Goal: Browse casually: Explore the website without a specific task or goal

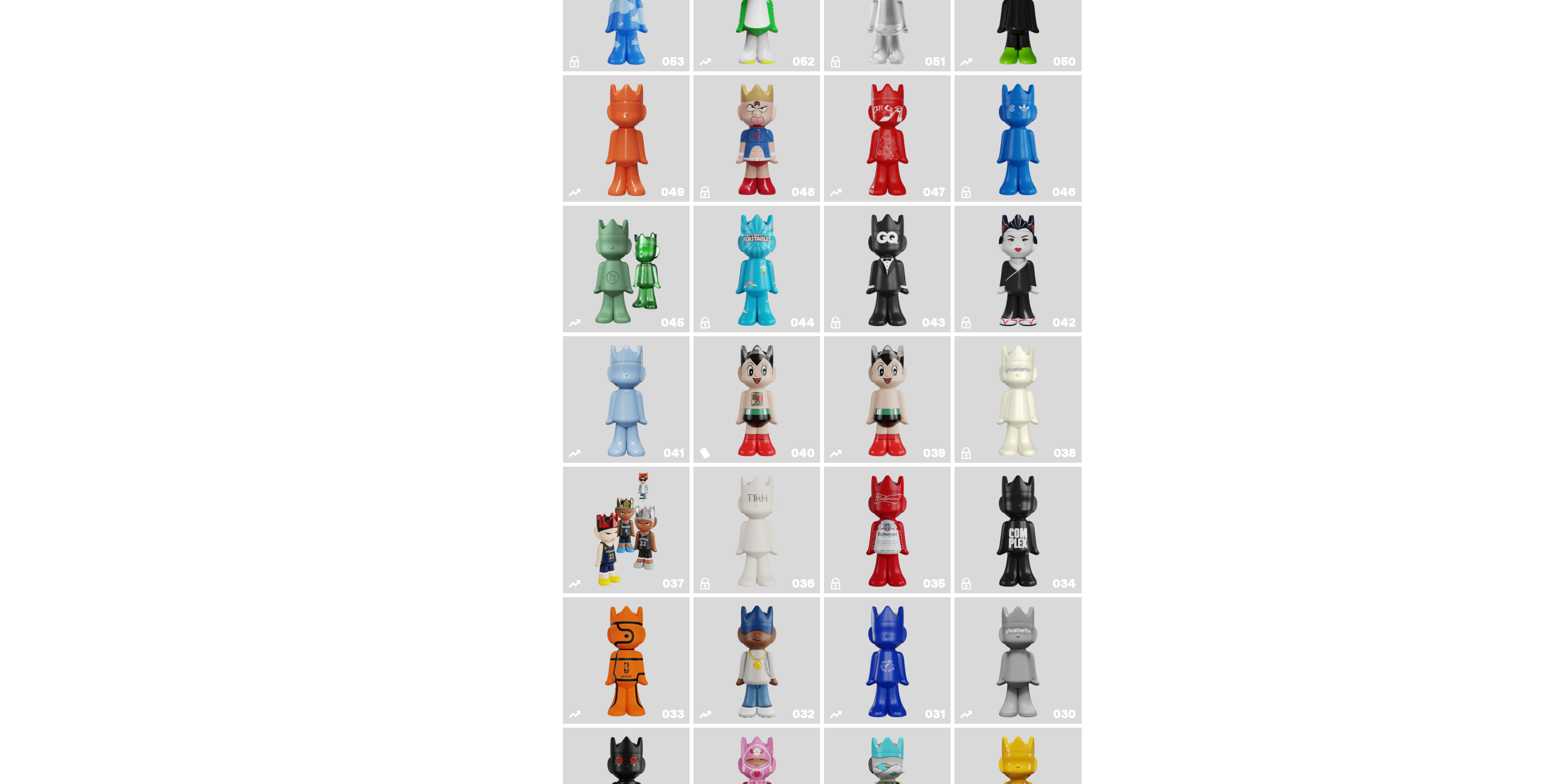
scroll to position [546, 0]
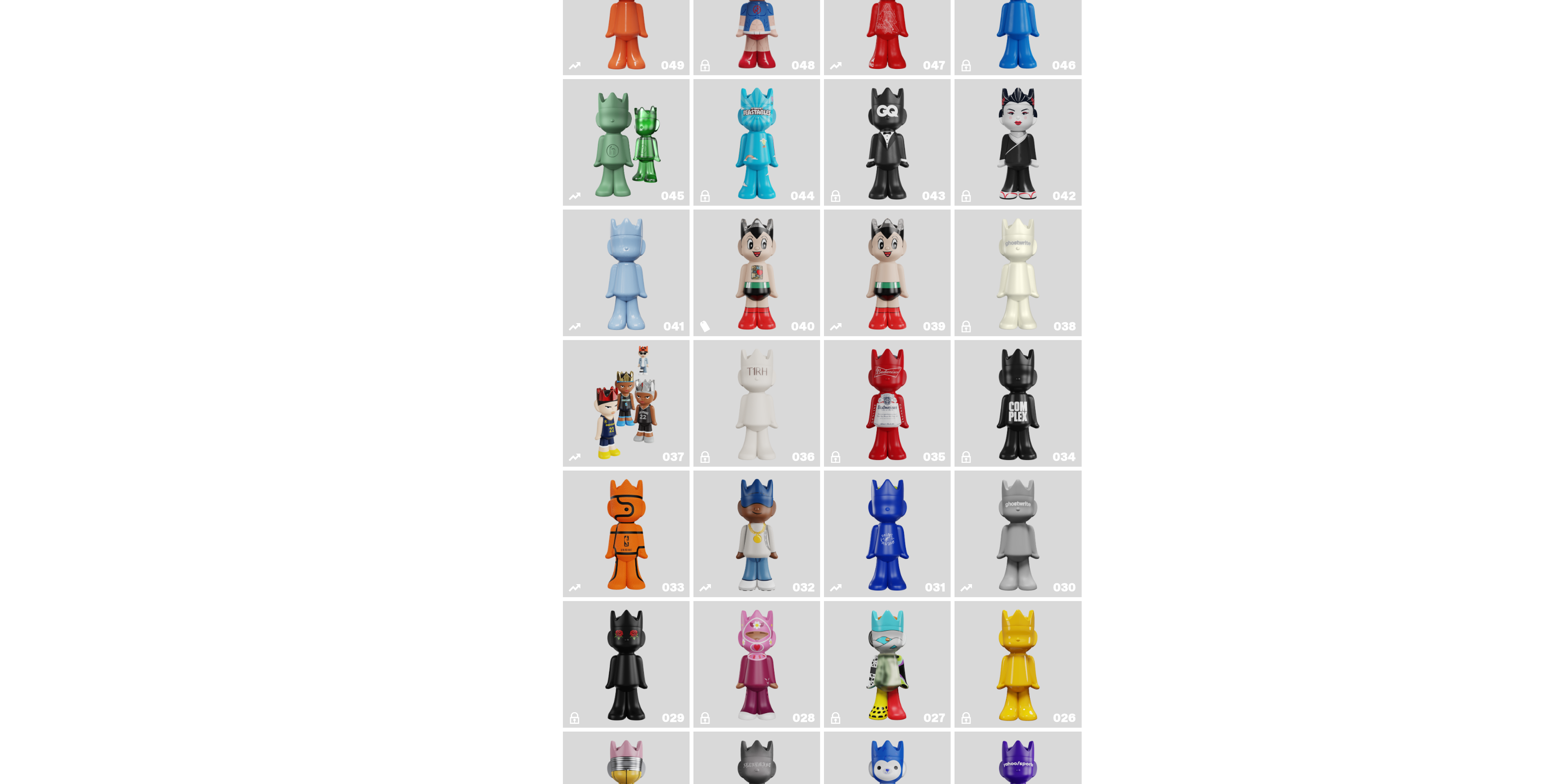
click at [1004, 546] on img "One" at bounding box center [1018, 533] width 67 height 119
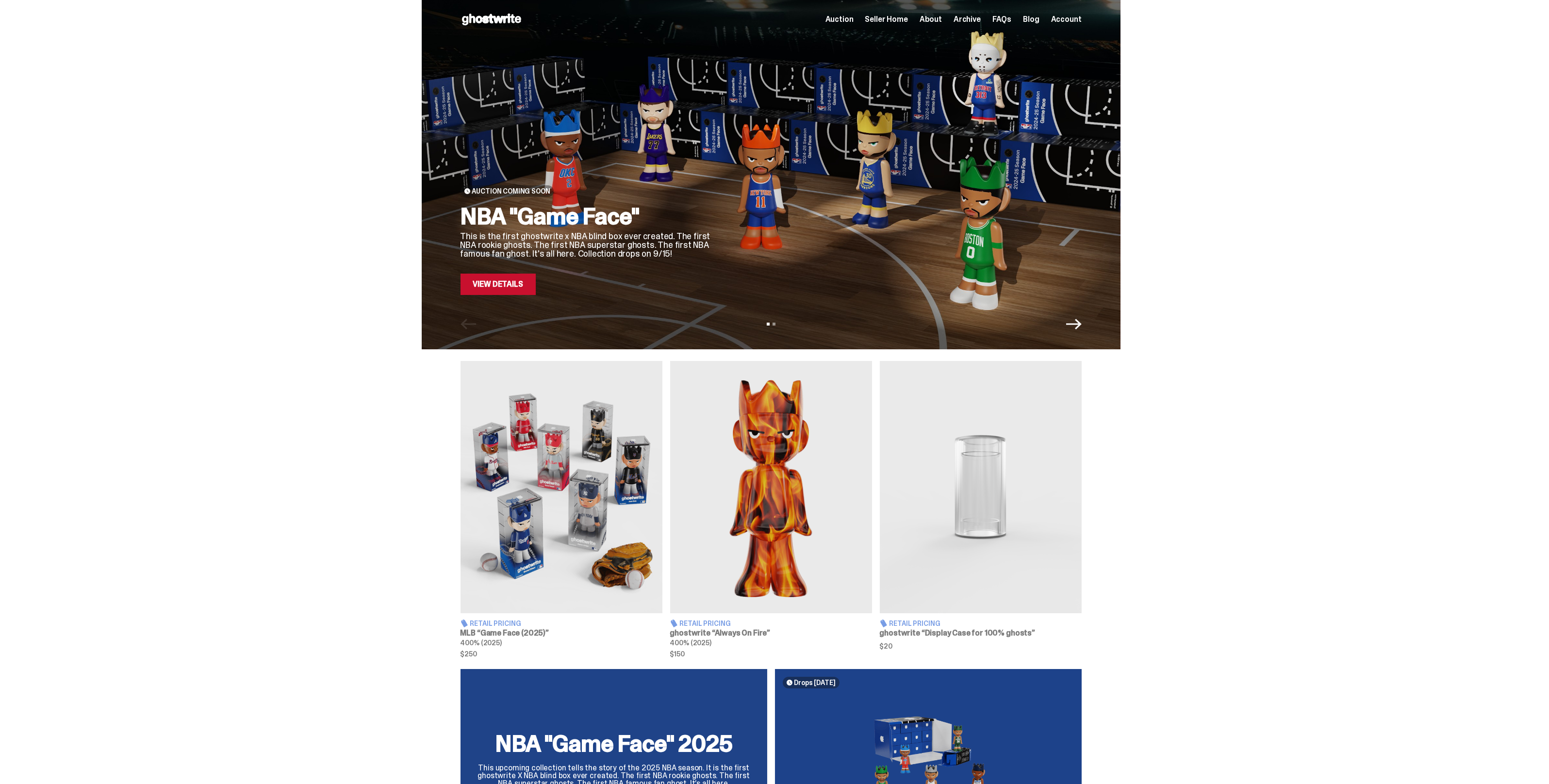
click at [969, 21] on span "Archive" at bounding box center [967, 19] width 27 height 8
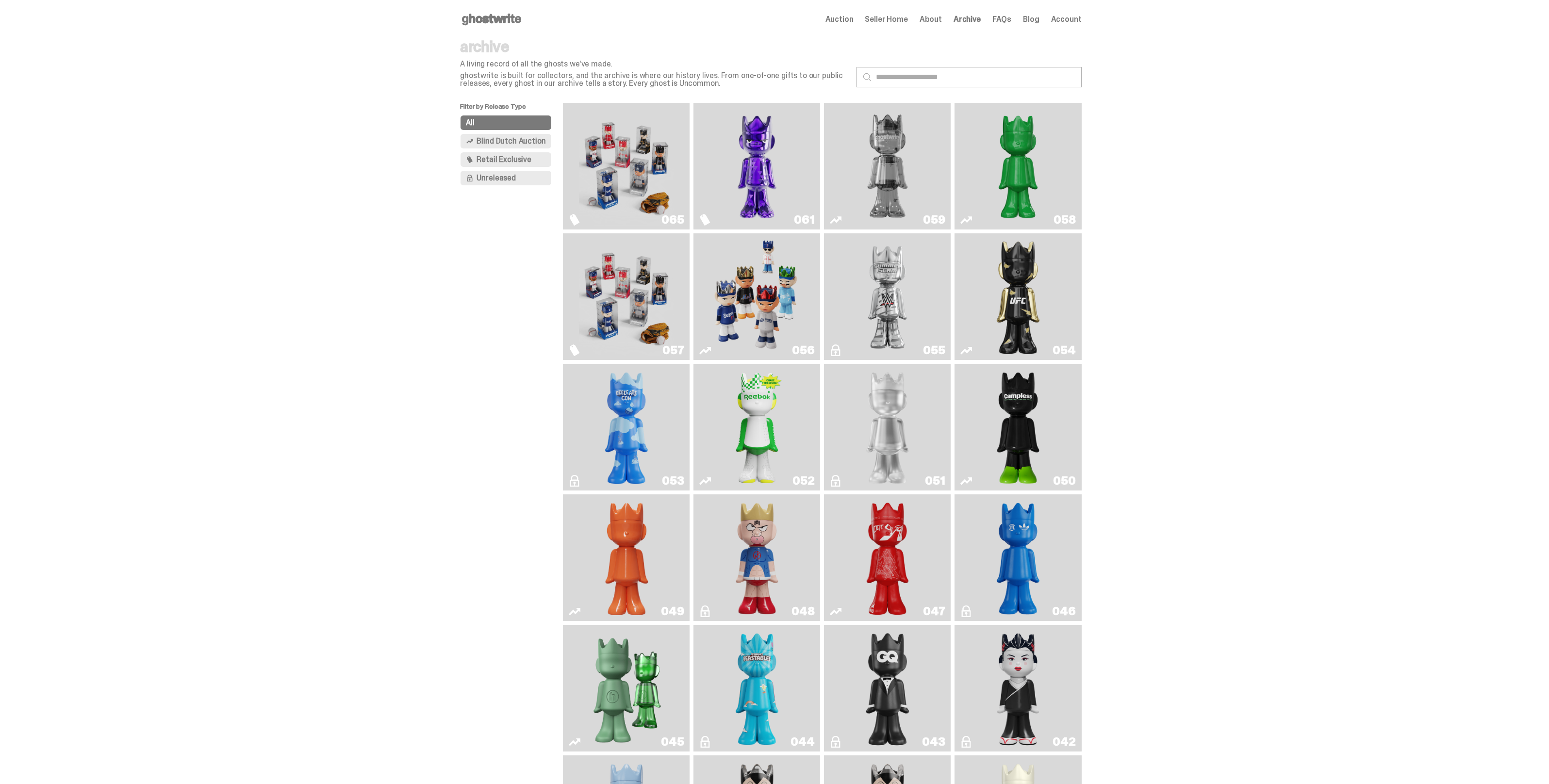
click at [727, 156] on img "Fantasy" at bounding box center [758, 165] width 95 height 119
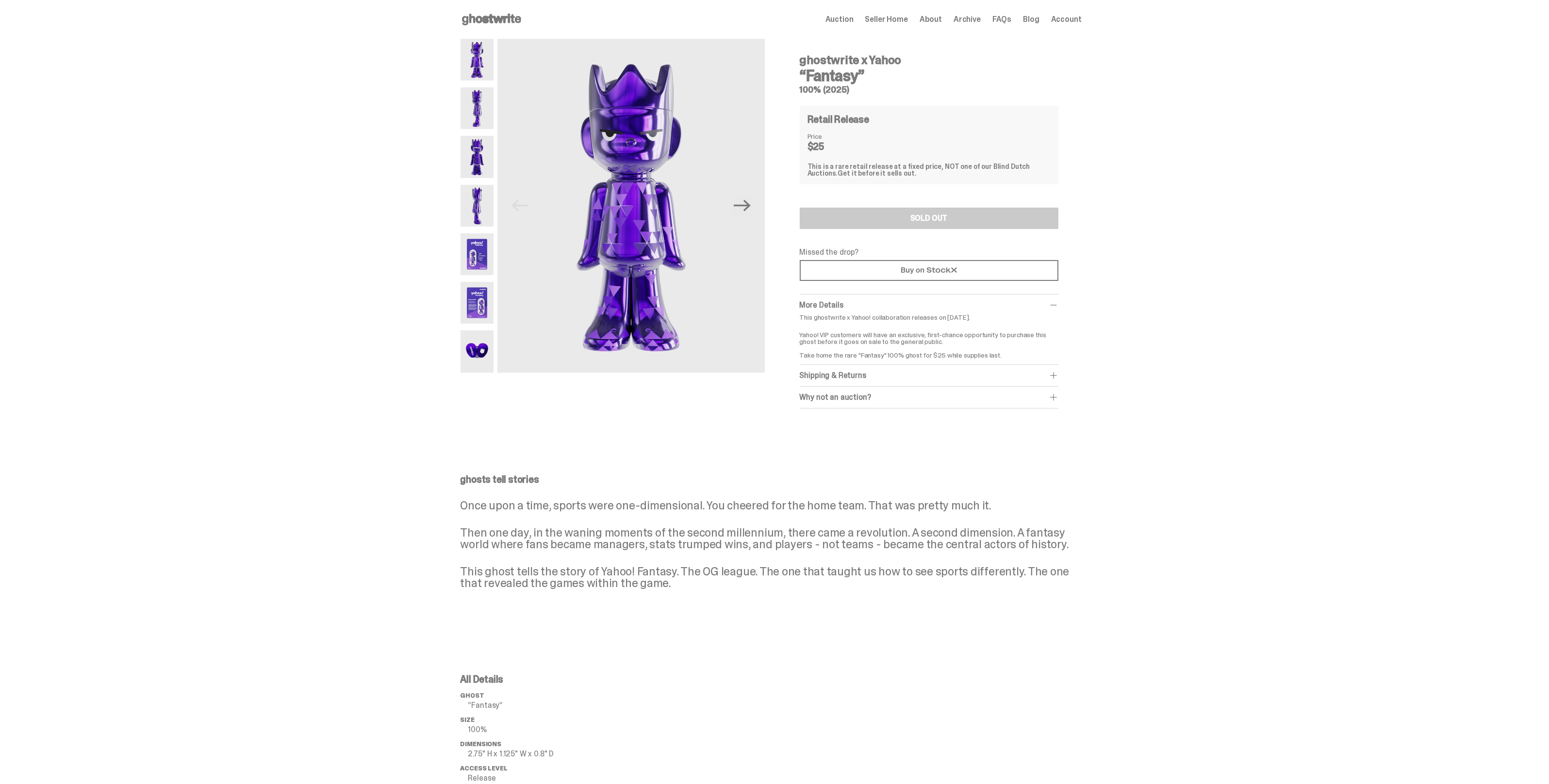
click at [482, 259] on img at bounding box center [478, 254] width 34 height 42
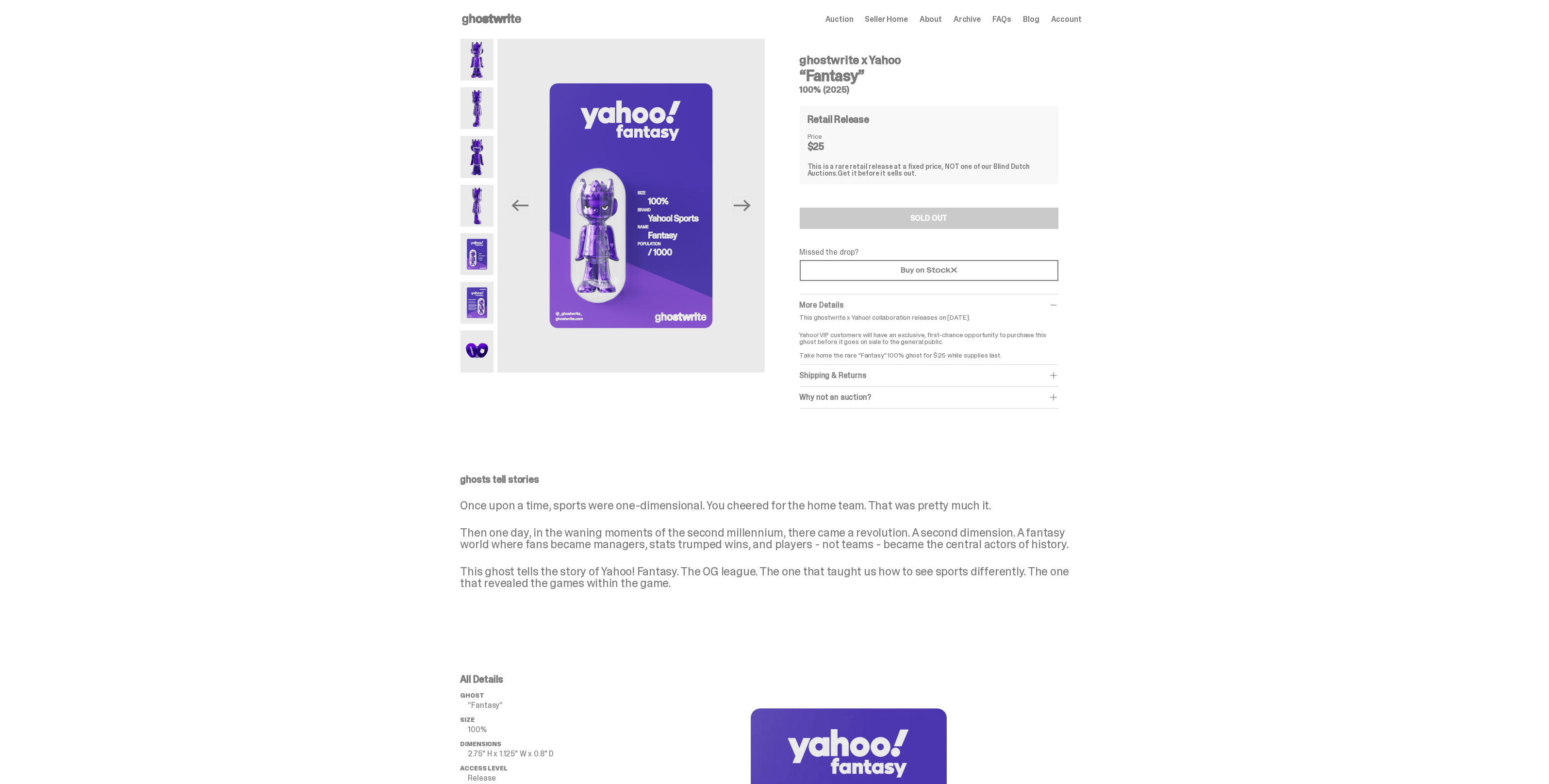
click at [262, 178] on div "ghostwrite x Yahoo “Fantasy” 100% (2025) Previous Next ghostwrite x Yahoo “Fant…" at bounding box center [770, 233] width 1542 height 389
click at [749, 57] on icon "View full-screen" at bounding box center [748, 56] width 8 height 8
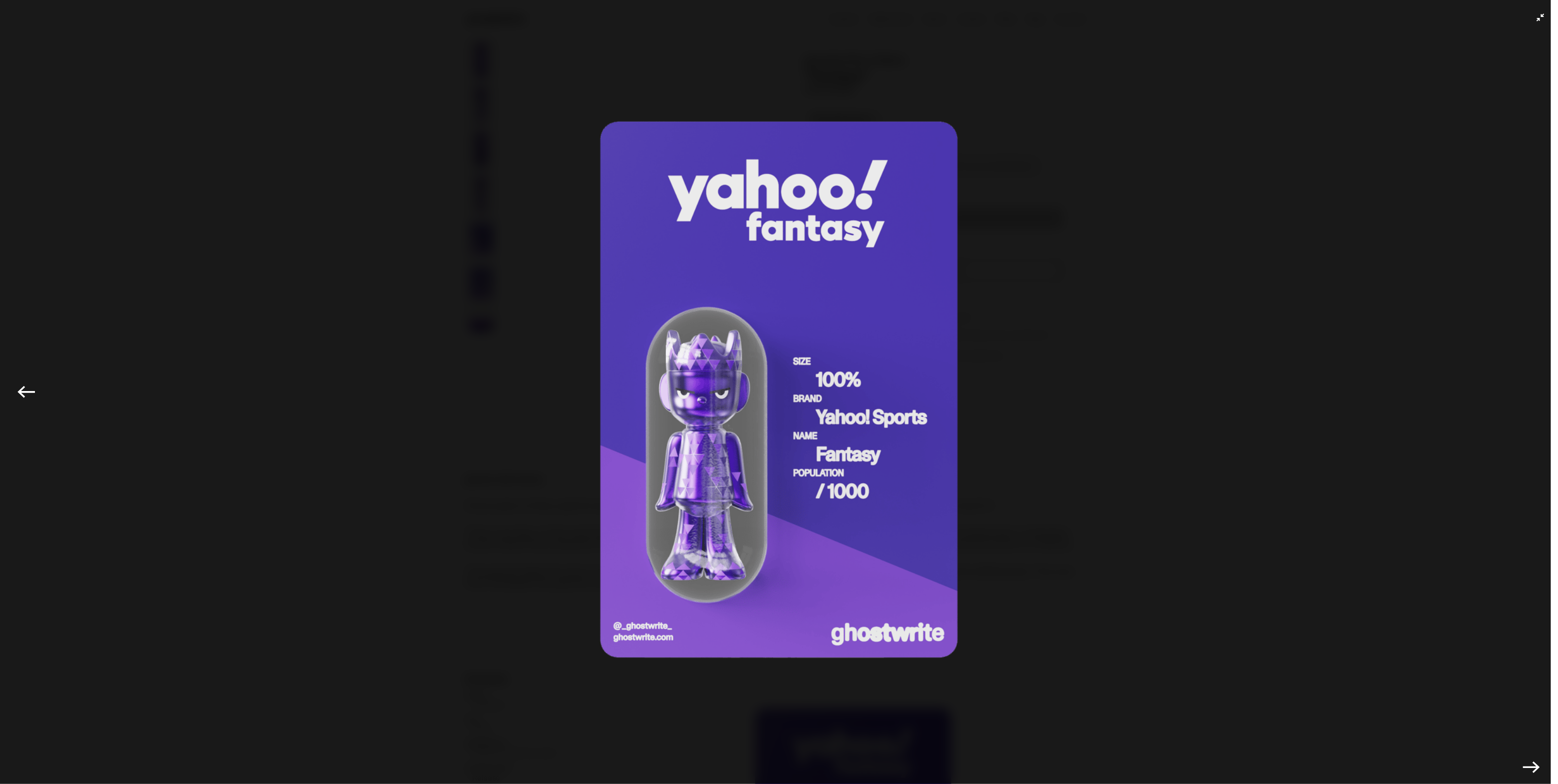
click at [311, 209] on img at bounding box center [779, 390] width 1510 height 731
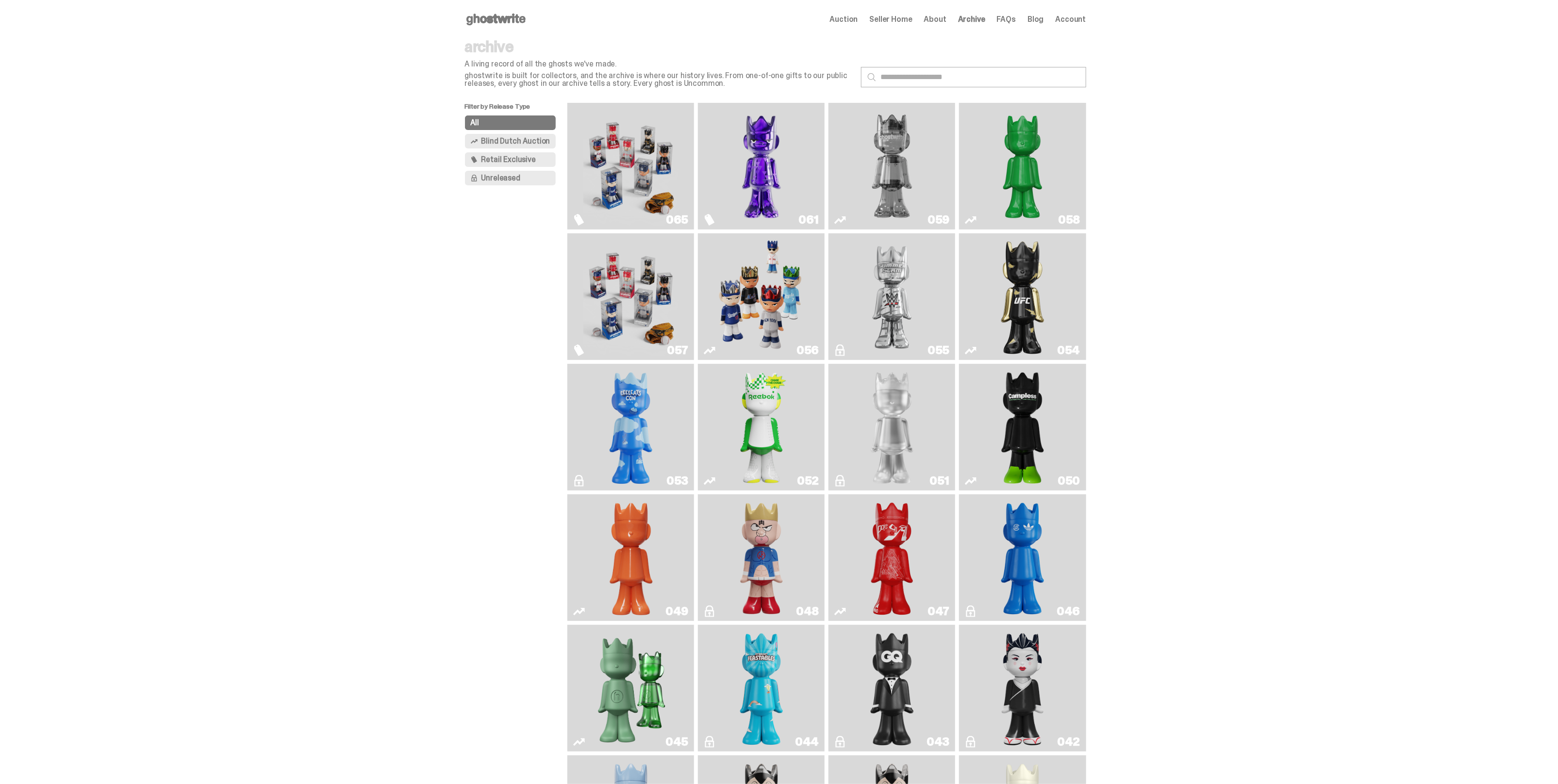
click at [804, 166] on img "Fantasy" at bounding box center [762, 165] width 95 height 119
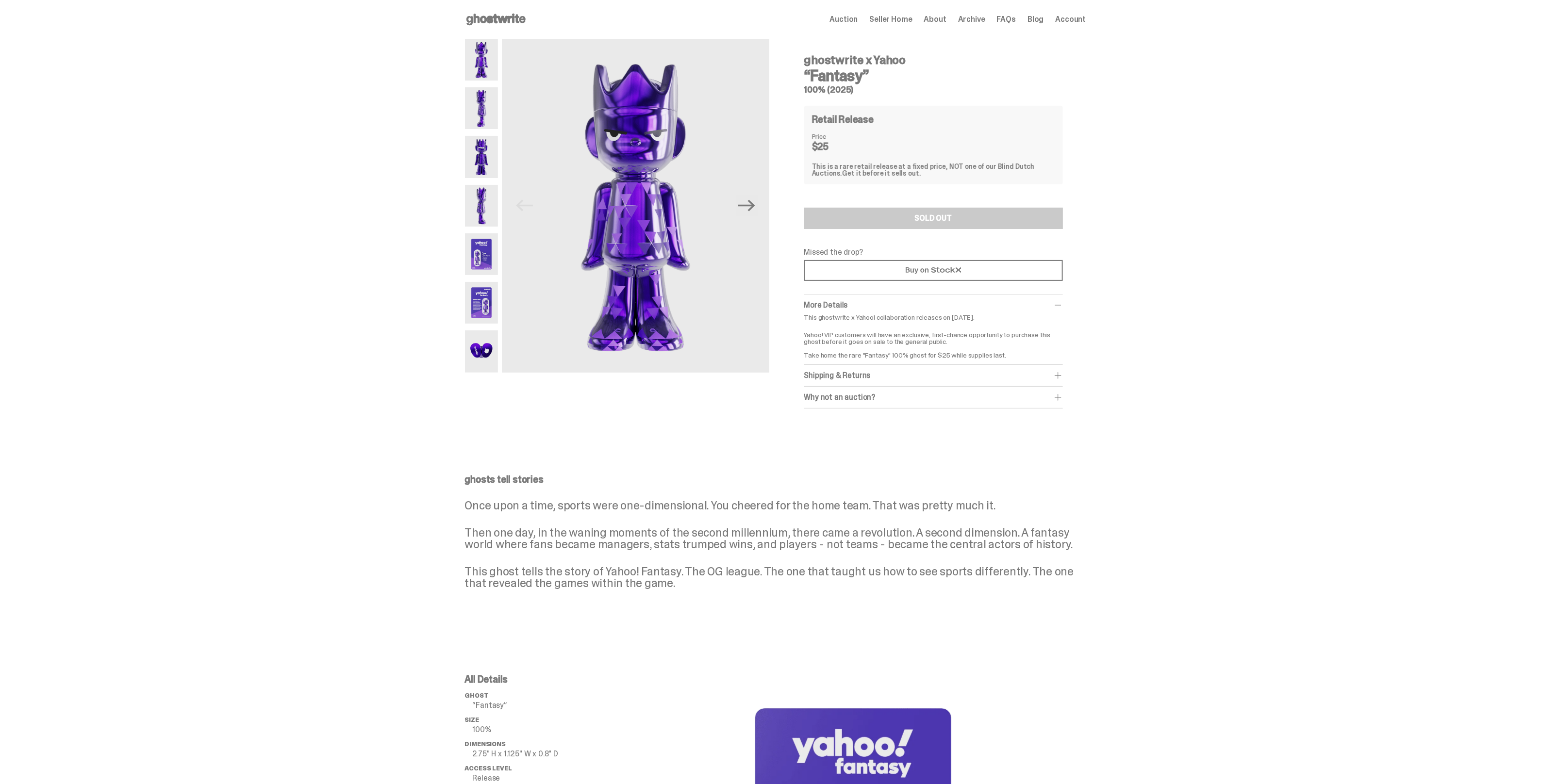
click at [482, 265] on img at bounding box center [482, 254] width 34 height 42
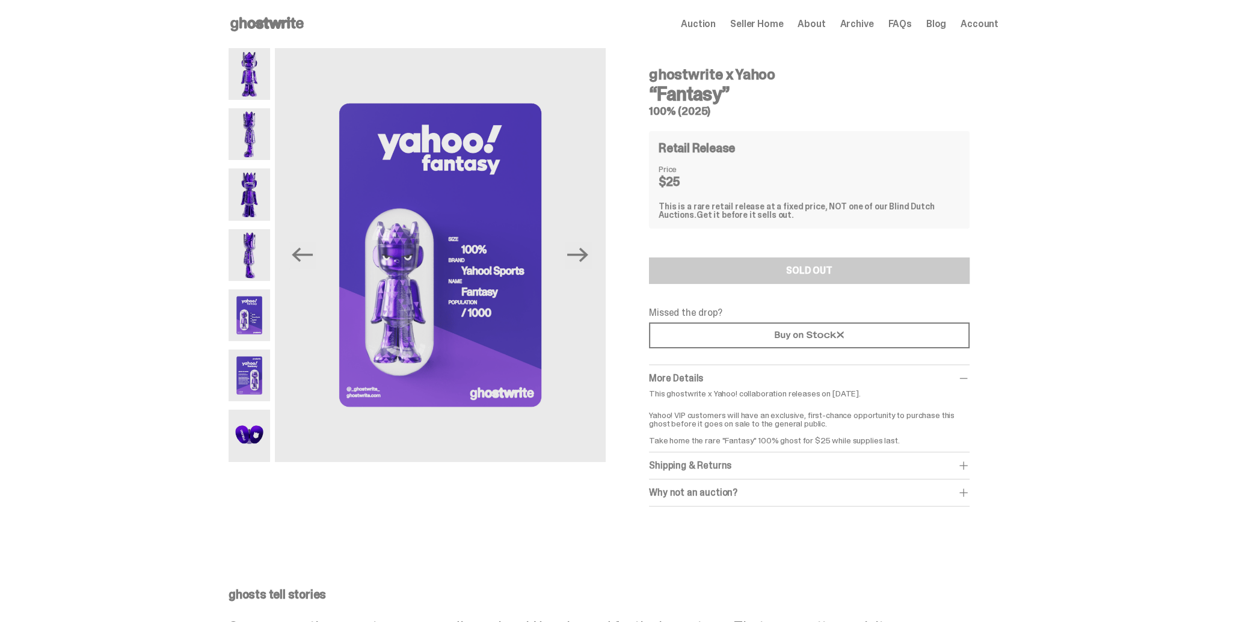
click at [174, 469] on div "ghostwrite x Yahoo “Fantasy” 100% (2025) Previous Next ghostwrite x Yahoo “Fant…" at bounding box center [613, 289] width 1227 height 482
click at [1130, 229] on div "ghostwrite x Yahoo “Fantasy” 100% (2025) Previous Next ghostwrite x Yahoo “Fant…" at bounding box center [613, 289] width 1227 height 482
click at [575, 253] on icon "Next" at bounding box center [577, 254] width 21 height 21
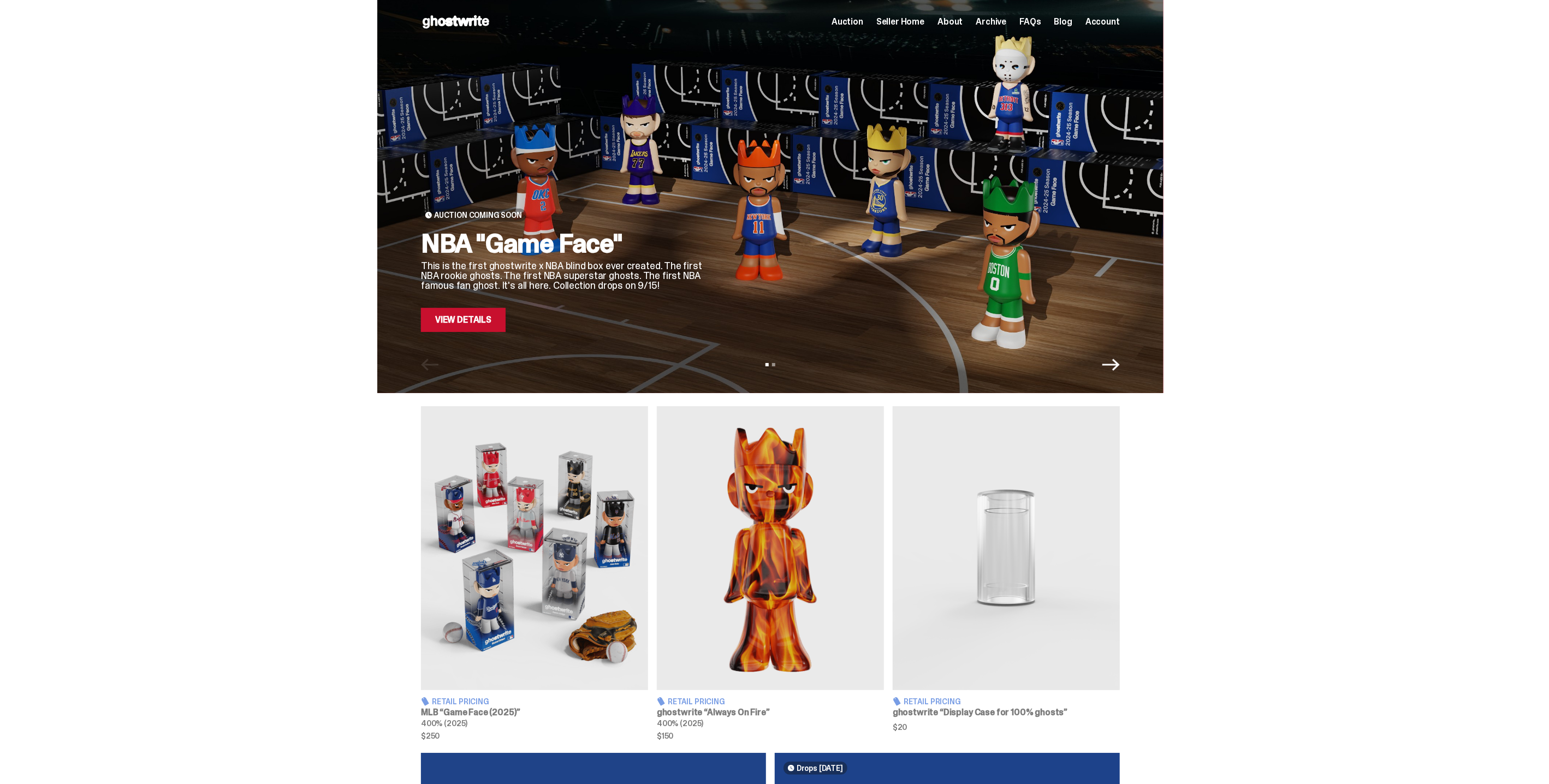
click at [993, 21] on span "Archive" at bounding box center [991, 22] width 31 height 9
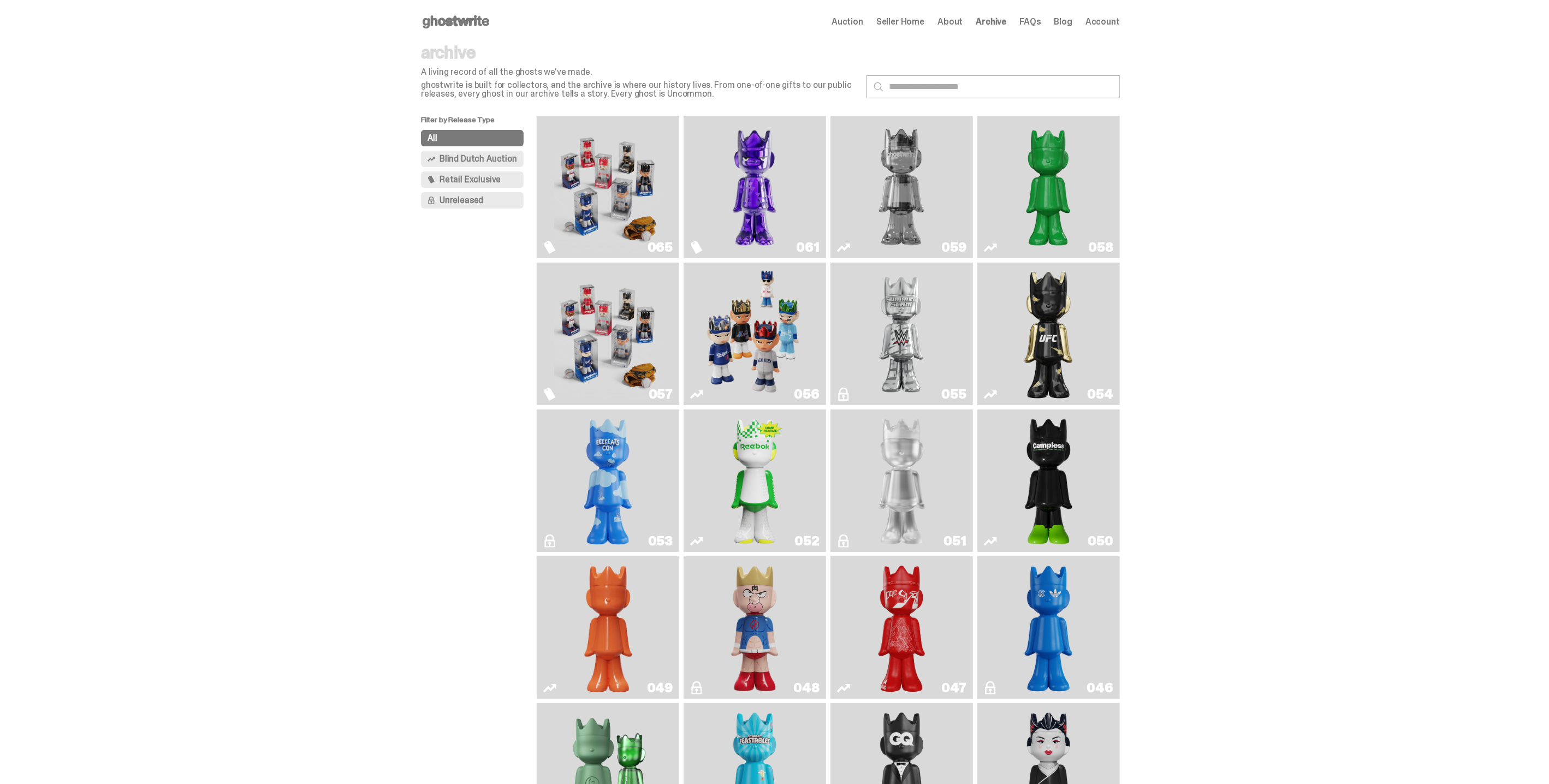
click at [738, 179] on img "Fantasy" at bounding box center [754, 186] width 107 height 133
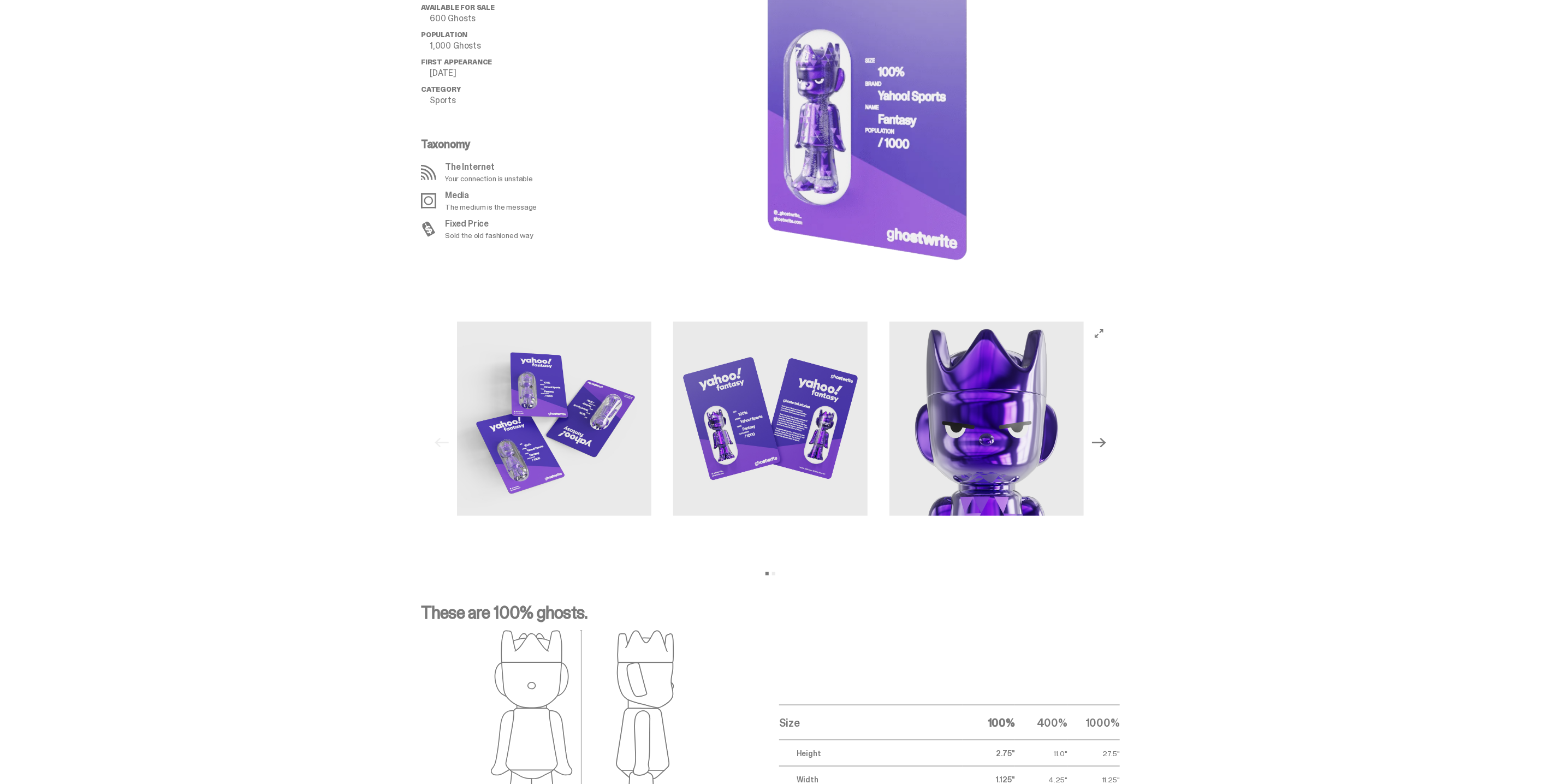
scroll to position [909, 0]
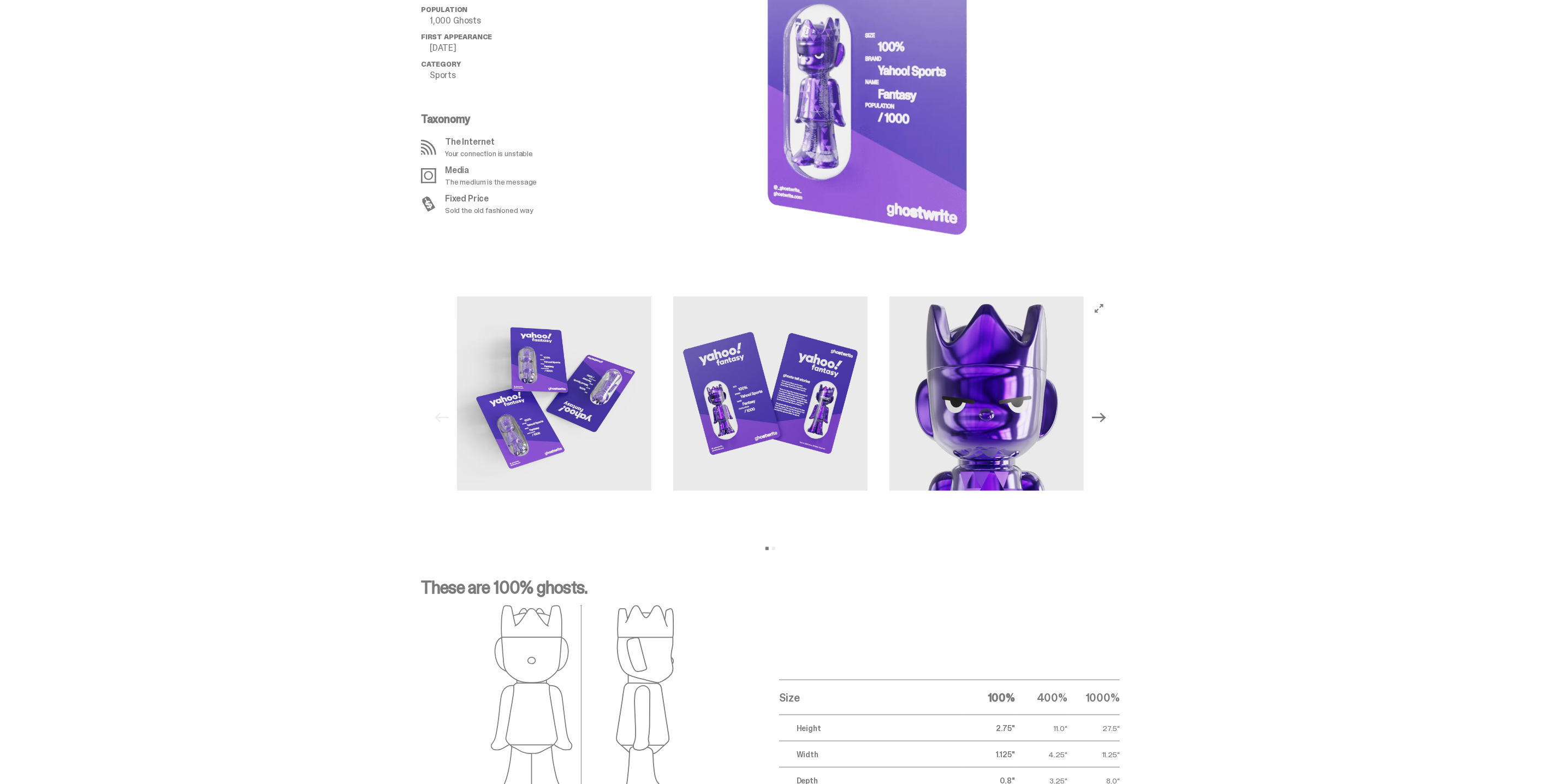
click at [1106, 414] on icon "Next" at bounding box center [1099, 417] width 15 height 10
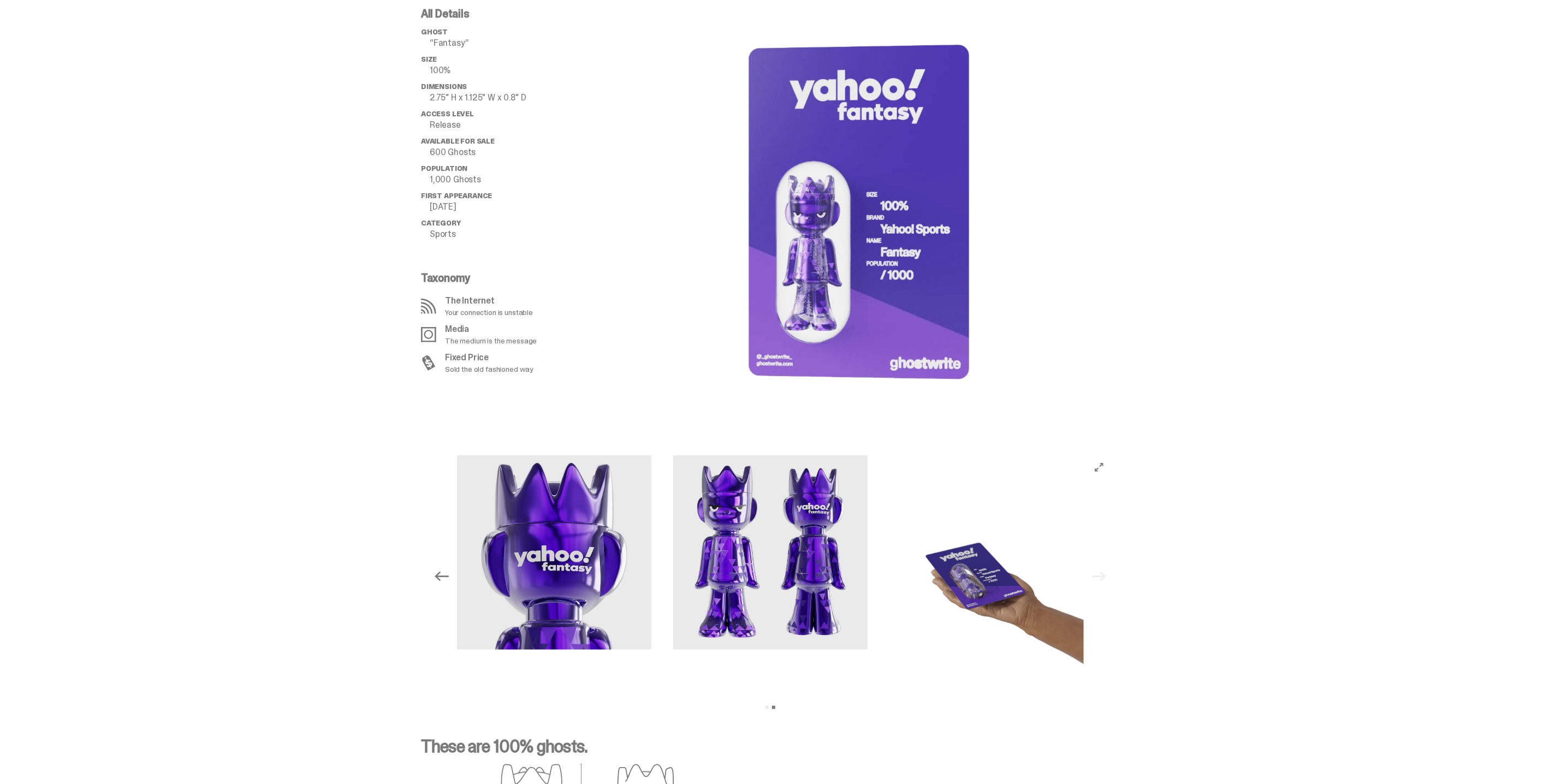
scroll to position [751, 0]
click at [991, 593] on img at bounding box center [986, 576] width 194 height 243
click at [1103, 463] on icon "View full-screen" at bounding box center [1099, 467] width 9 height 9
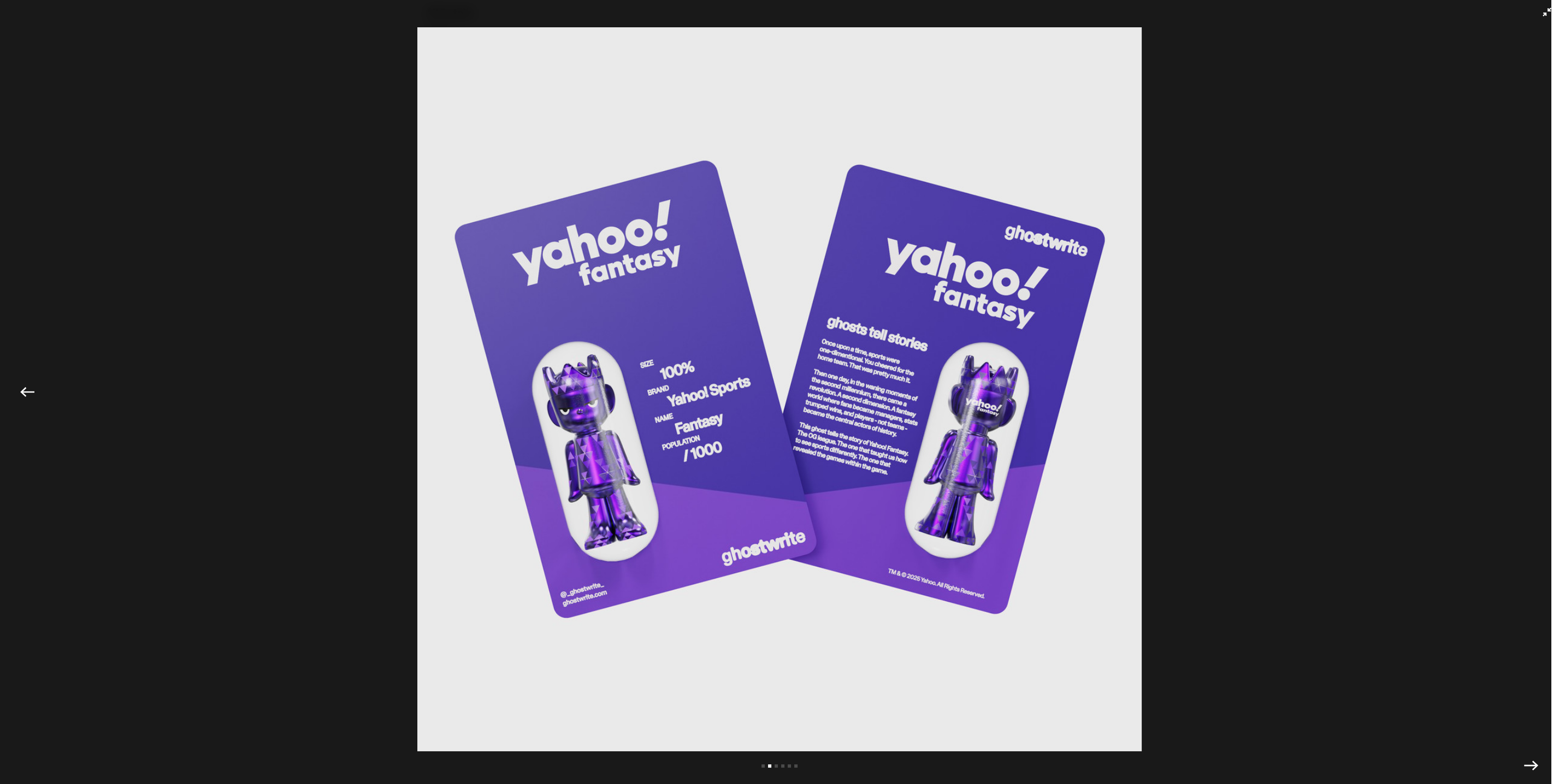
click at [1112, 413] on img at bounding box center [779, 389] width 1505 height 724
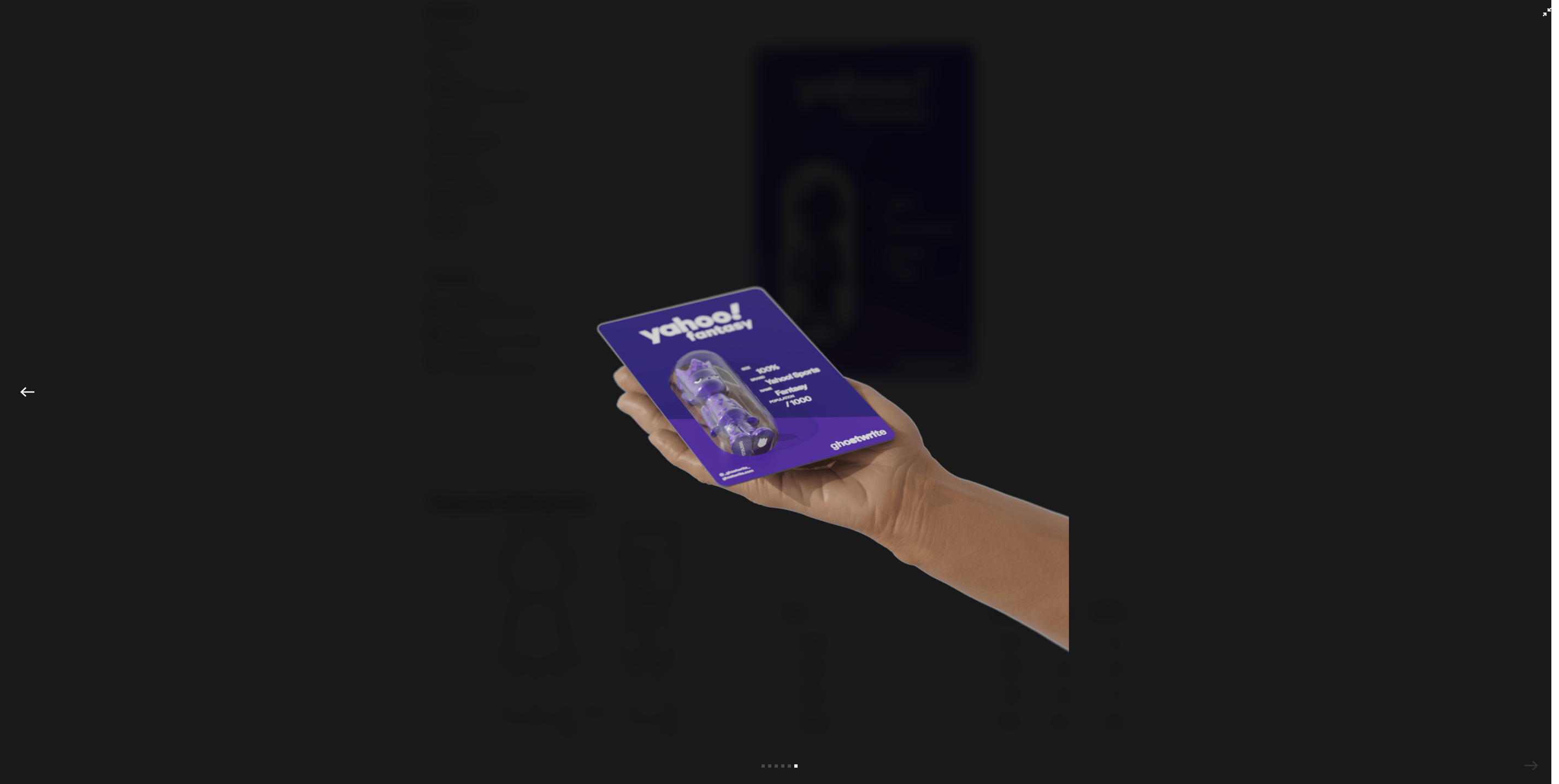
click at [233, 197] on img at bounding box center [779, 389] width 1505 height 724
click at [1543, 11] on icon "Exit full-screen" at bounding box center [1547, 12] width 9 height 9
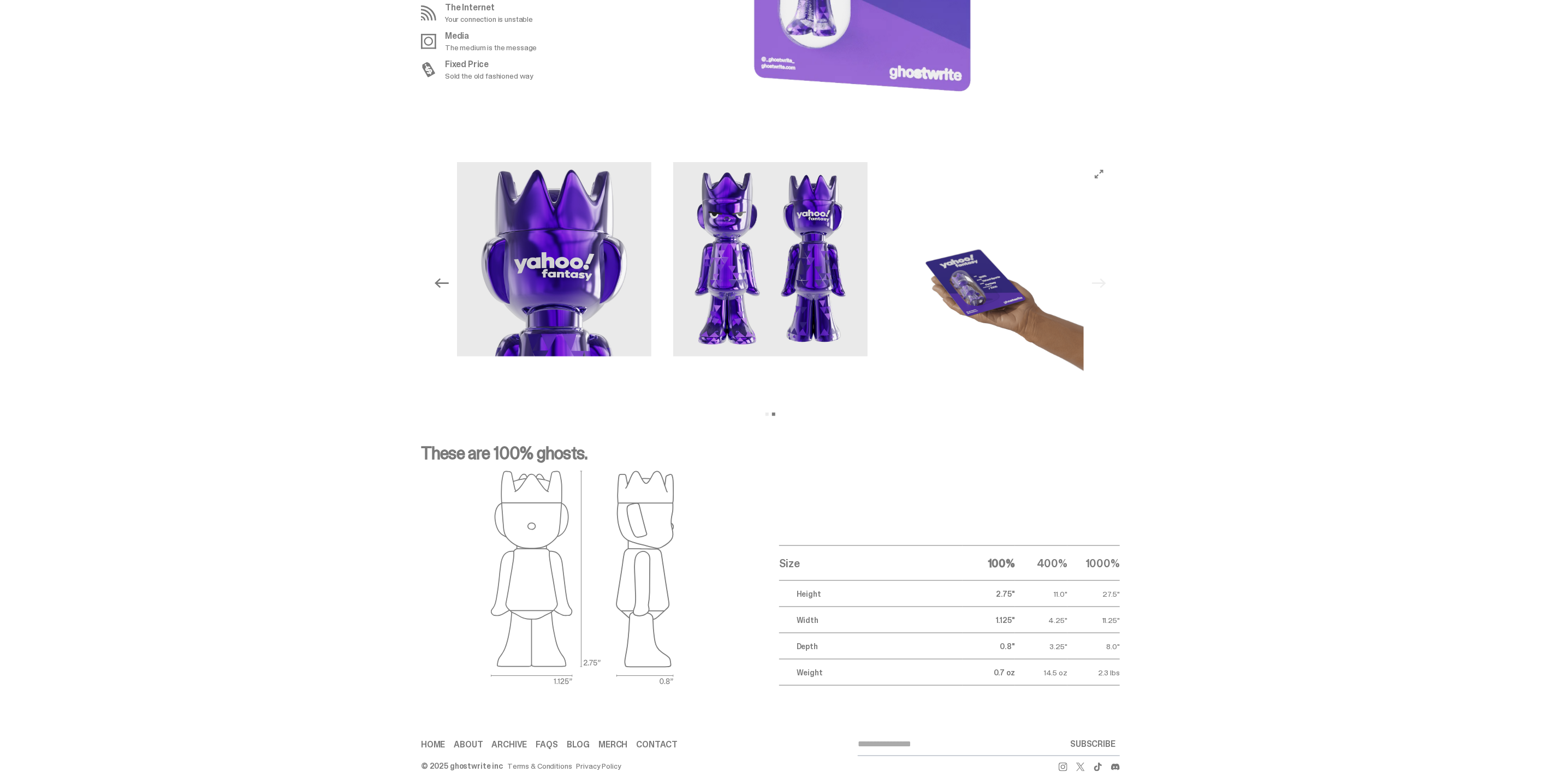
scroll to position [1051, 0]
